Goal: Information Seeking & Learning: Learn about a topic

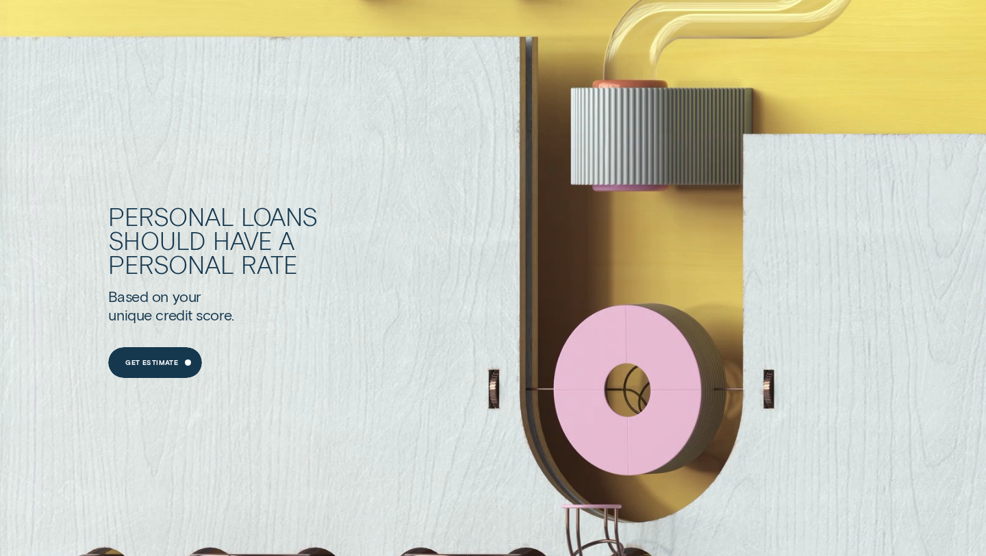
scroll to position [1121, 0]
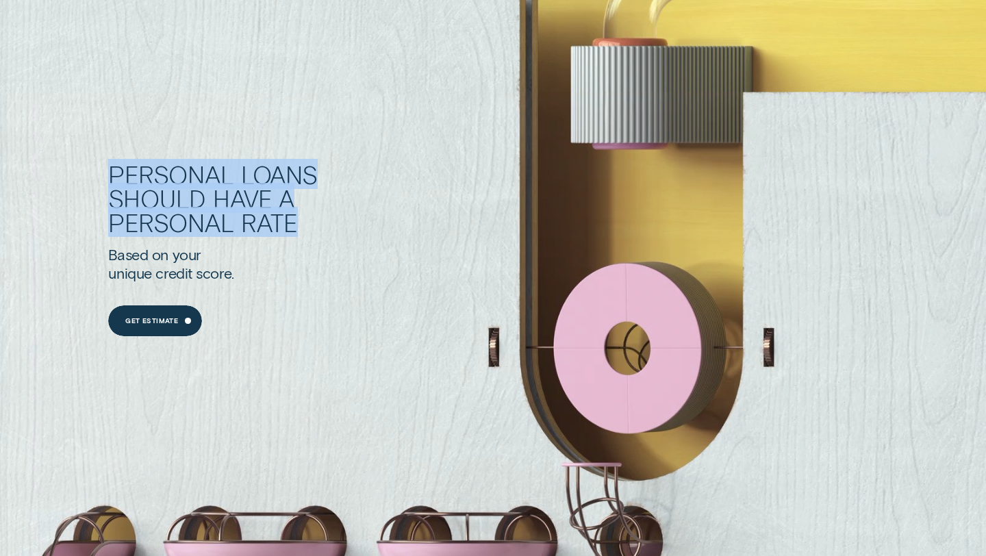
drag, startPoint x: 60, startPoint y: 184, endPoint x: 350, endPoint y: 244, distance: 296.4
click at [351, 244] on div "Personal Loans should have a personal rate Based on your unique credit score. G…" at bounding box center [493, 420] width 986 height 657
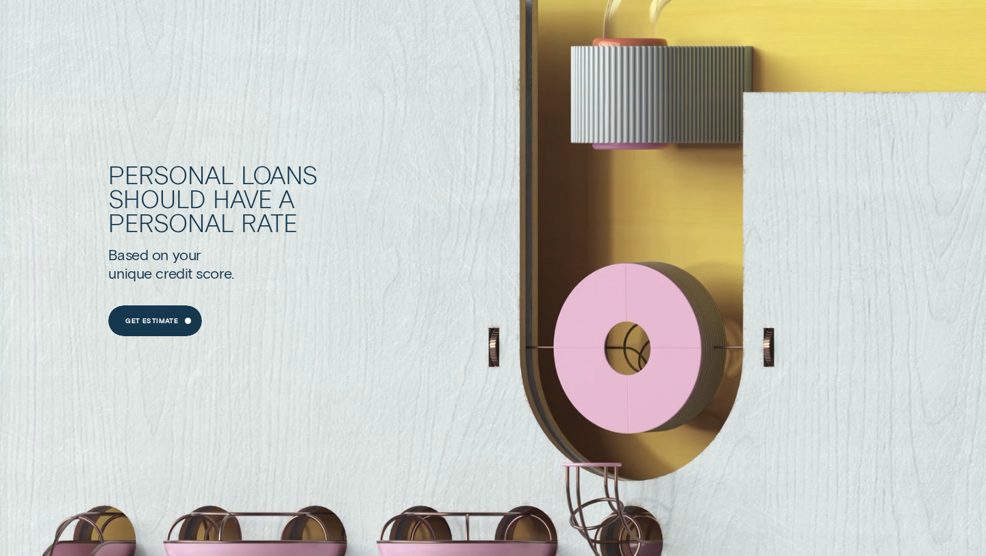
click at [350, 244] on h1 "Personal Loans should have a personal rate" at bounding box center [258, 204] width 301 height 84
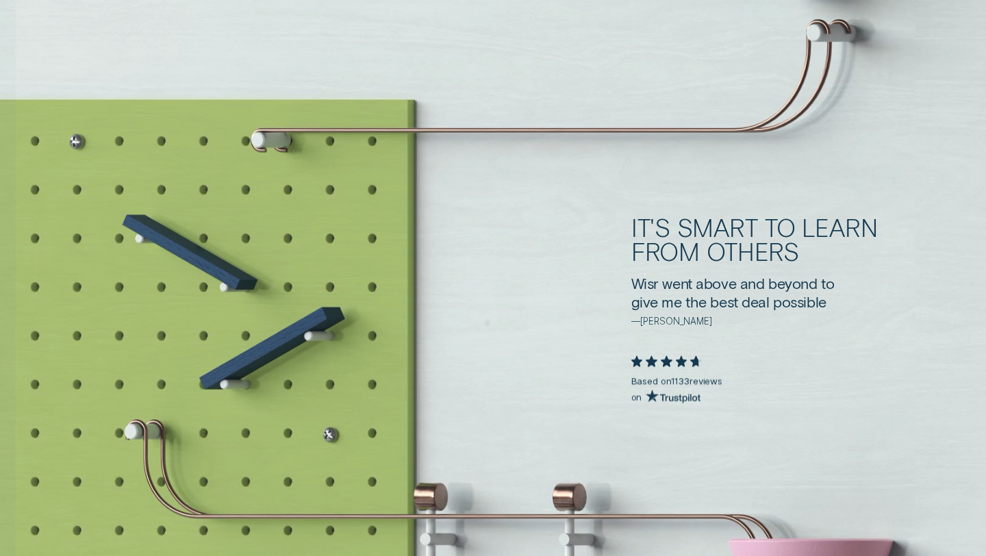
scroll to position [2552, 0]
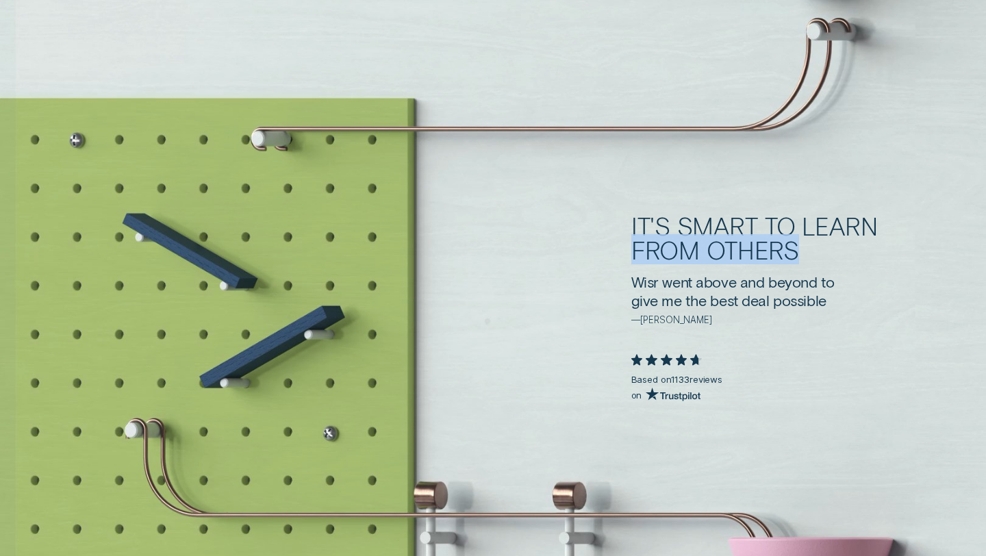
drag, startPoint x: 634, startPoint y: 257, endPoint x: 799, endPoint y: 283, distance: 166.4
click at [798, 277] on div "It's smart to learn from others Wisr went above and beyond to give me the best …" at bounding box center [789, 318] width 317 height 208
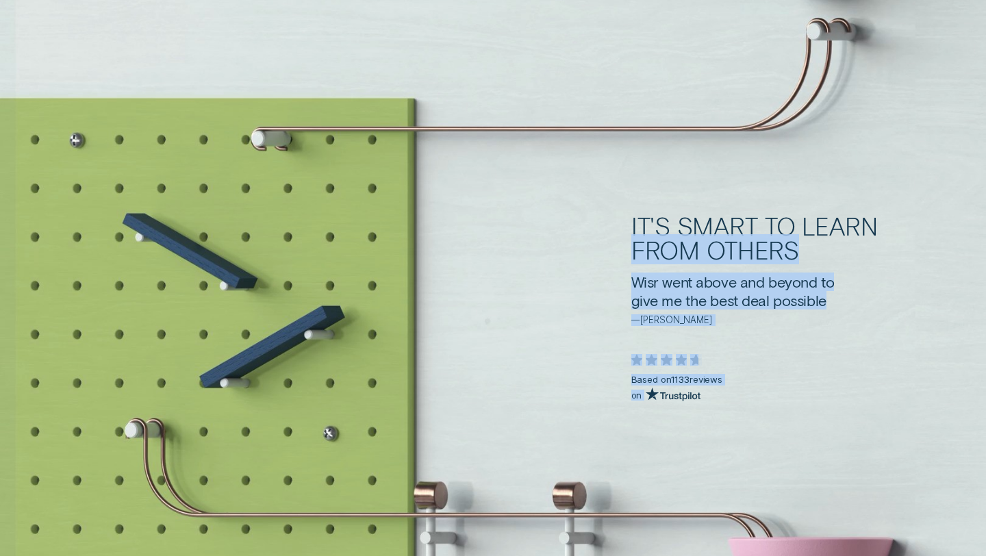
click at [799, 283] on div "easy" at bounding box center [798, 282] width 29 height 18
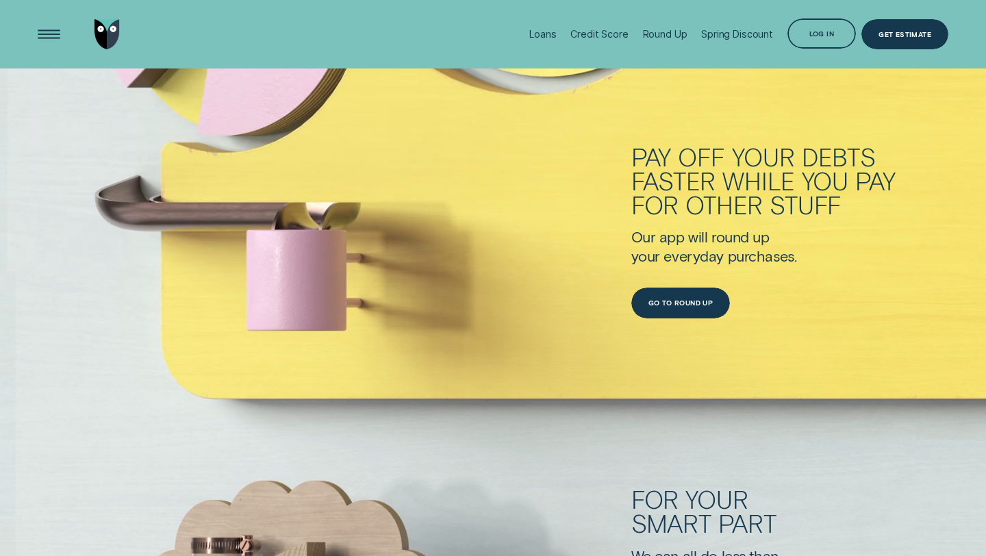
scroll to position [3567, 0]
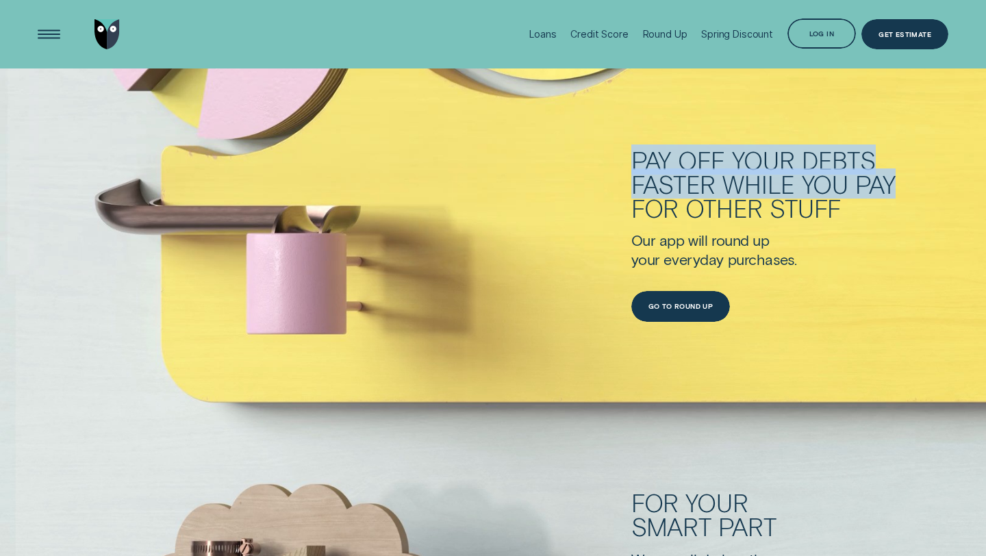
drag, startPoint x: 611, startPoint y: 149, endPoint x: 931, endPoint y: 199, distance: 323.7
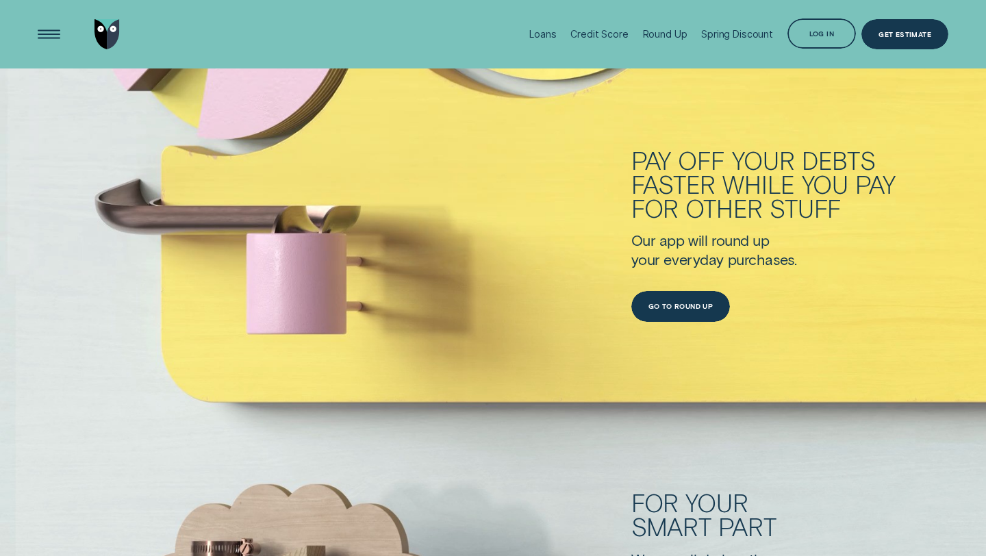
click at [931, 199] on div "for other stuff" at bounding box center [781, 208] width 301 height 24
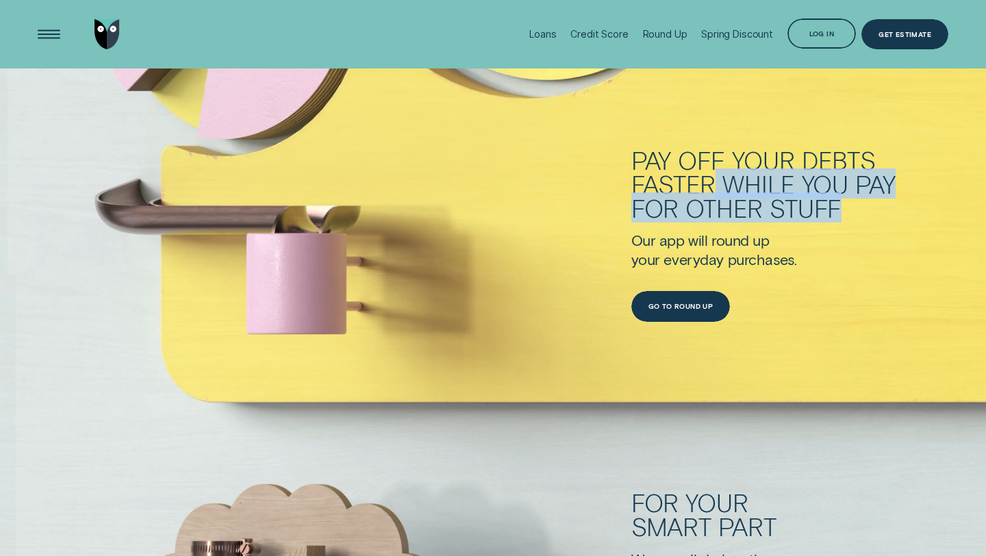
drag, startPoint x: 714, startPoint y: 170, endPoint x: 916, endPoint y: 225, distance: 209.3
click at [916, 225] on h2 "Pay off your debts faster while you pay for other stuff" at bounding box center [781, 190] width 301 height 84
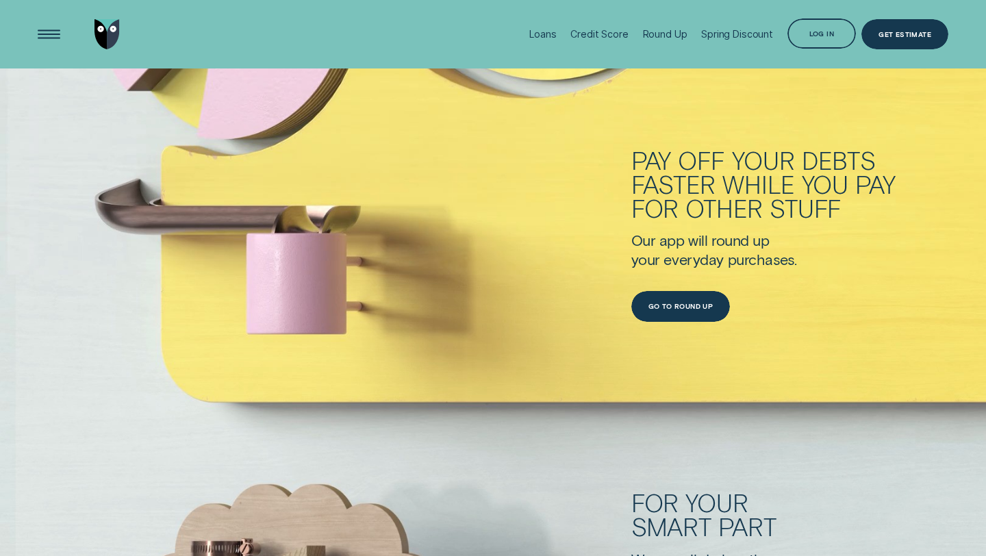
click at [917, 227] on h2 "Pay off your debts faster while you pay for other stuff" at bounding box center [781, 190] width 301 height 84
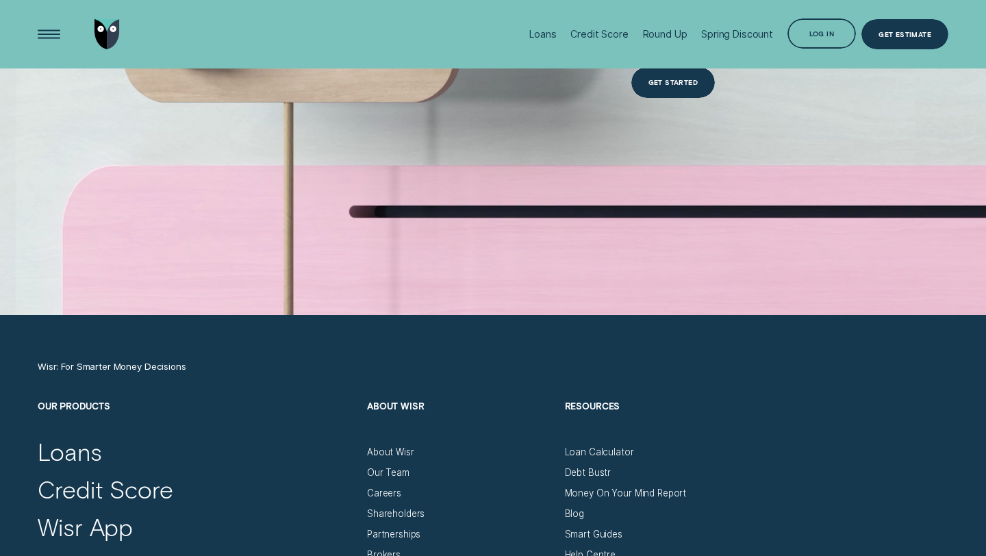
scroll to position [4128, 0]
